Goal: Navigation & Orientation: Find specific page/section

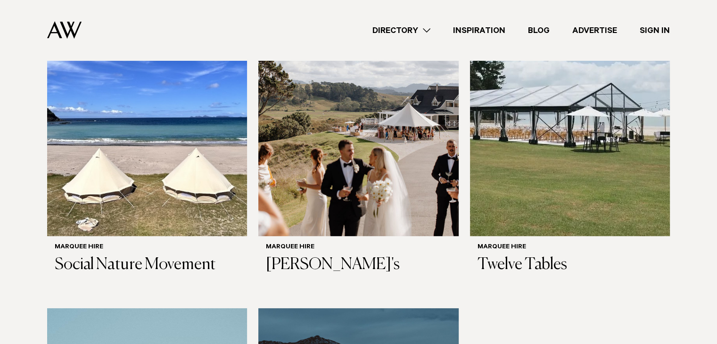
scroll to position [379, 0]
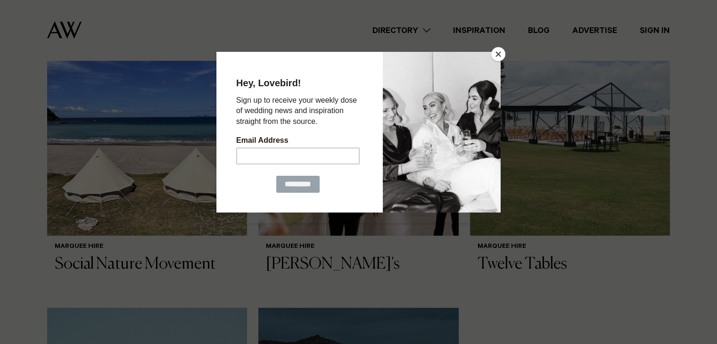
click at [496, 52] on button "Close" at bounding box center [498, 54] width 14 height 14
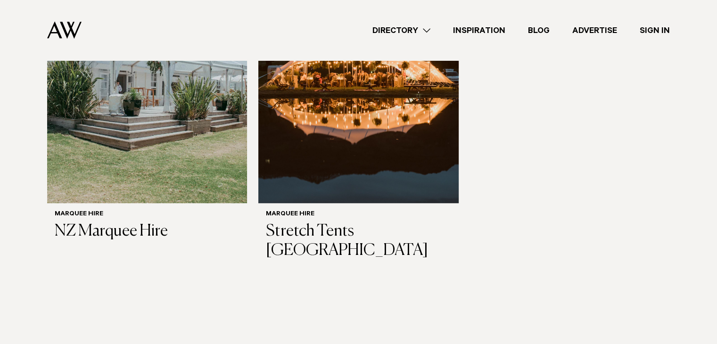
scroll to position [752, 0]
click at [182, 149] on img at bounding box center [147, 69] width 200 height 268
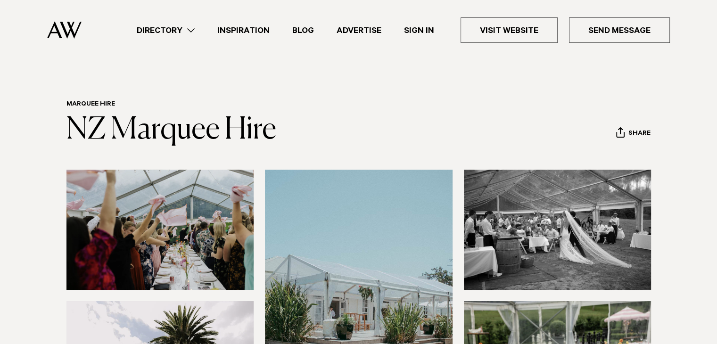
scroll to position [4, 0]
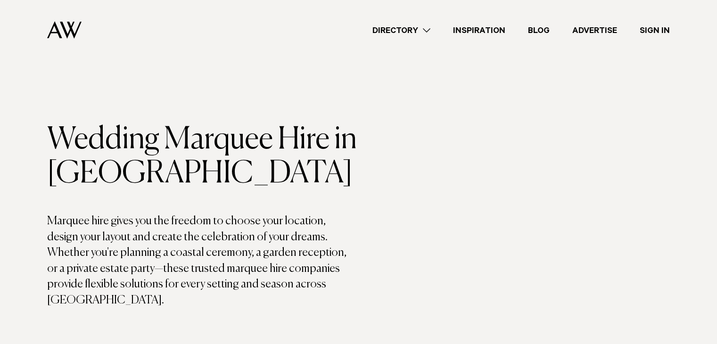
scroll to position [752, 0]
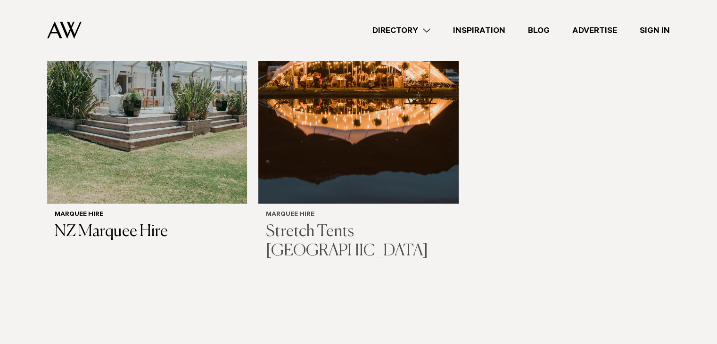
click at [363, 122] on img at bounding box center [358, 69] width 200 height 268
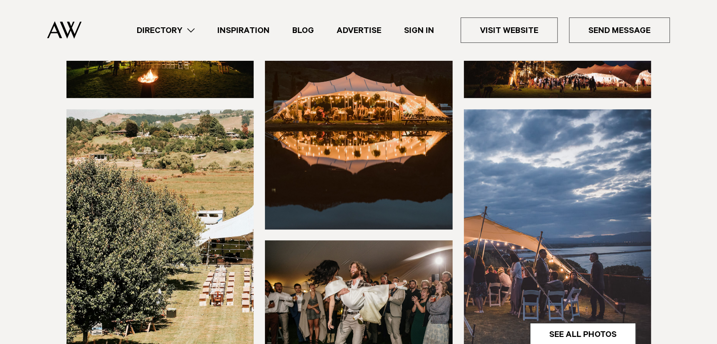
scroll to position [227, 0]
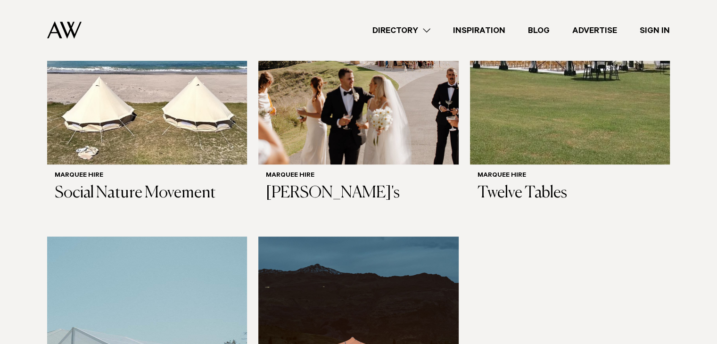
scroll to position [440, 0]
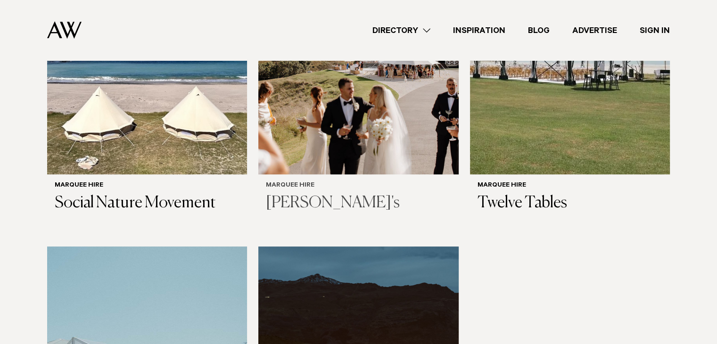
drag, startPoint x: 0, startPoint y: 0, endPoint x: 363, endPoint y: 122, distance: 382.4
click at [363, 122] on img at bounding box center [358, 40] width 200 height 268
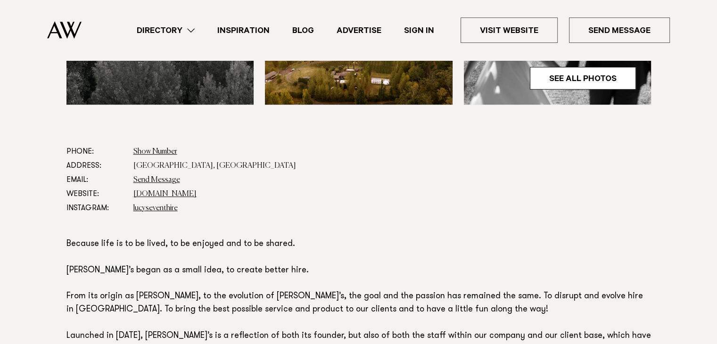
scroll to position [439, 0]
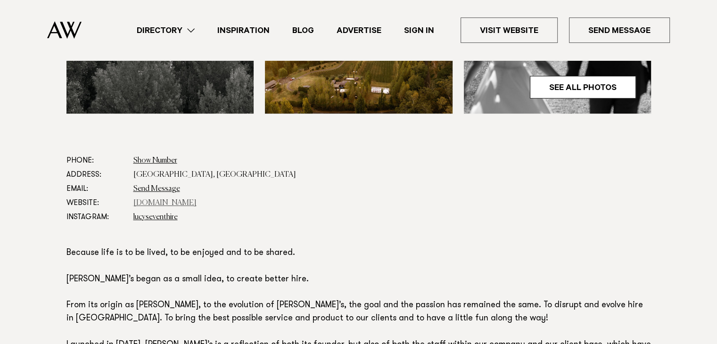
click at [158, 202] on link "[DOMAIN_NAME]" at bounding box center [164, 203] width 63 height 8
